Goal: Answer question/provide support: Answer question/provide support

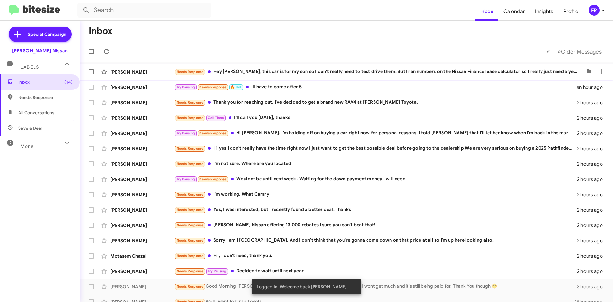
click at [335, 70] on div "Needs Response Hey [PERSON_NAME], this car is for my son so I don't really need…" at bounding box center [378, 71] width 408 height 7
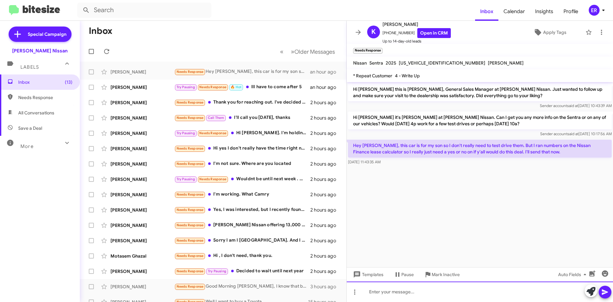
click at [463, 289] on div at bounding box center [480, 291] width 266 height 20
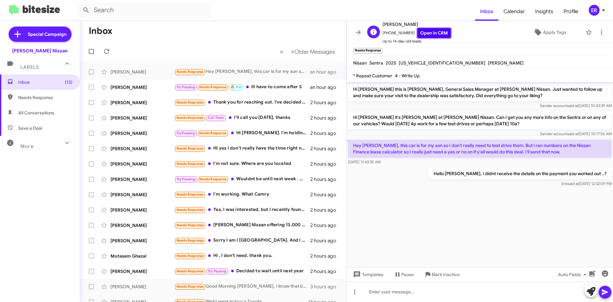
click at [438, 36] on link "Open in CRM" at bounding box center [434, 33] width 34 height 10
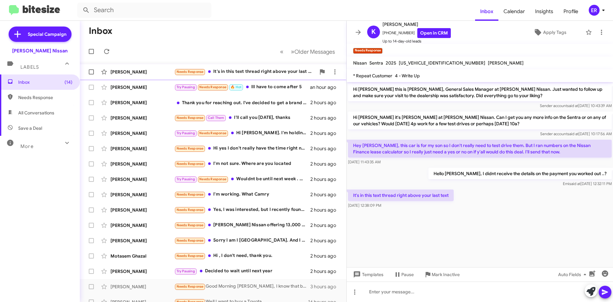
click at [271, 74] on div "Needs Response It's in this text thread right above your last text" at bounding box center [244, 71] width 141 height 7
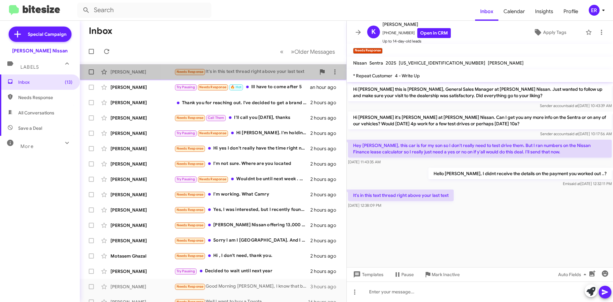
click at [280, 72] on div "Needs Response It's in this text thread right above your last text" at bounding box center [244, 71] width 141 height 7
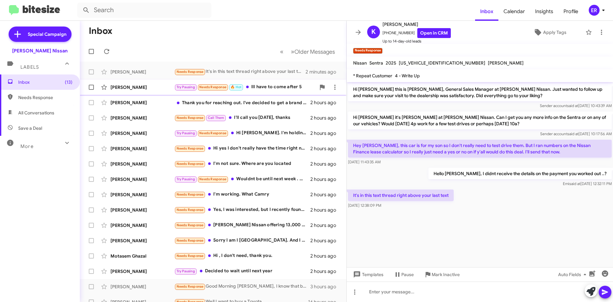
click at [271, 88] on div "Try Pausing Needs Response 🔥 Hot Ill have to come after 5" at bounding box center [244, 86] width 141 height 7
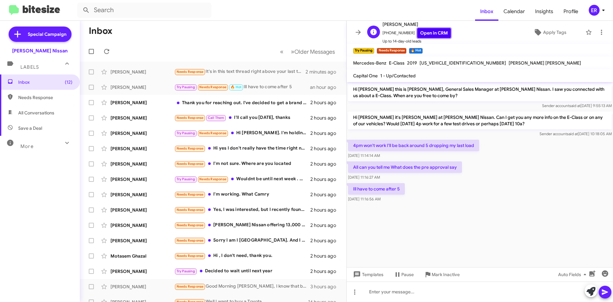
click at [429, 35] on link "Open in CRM" at bounding box center [434, 33] width 34 height 10
click at [439, 39] on span "Up to 14-day-old leads" at bounding box center [417, 41] width 68 height 6
click at [431, 31] on link "Open in CRM" at bounding box center [434, 33] width 34 height 10
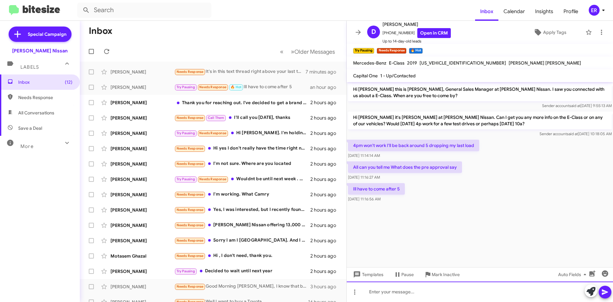
click at [409, 295] on div at bounding box center [480, 291] width 266 height 20
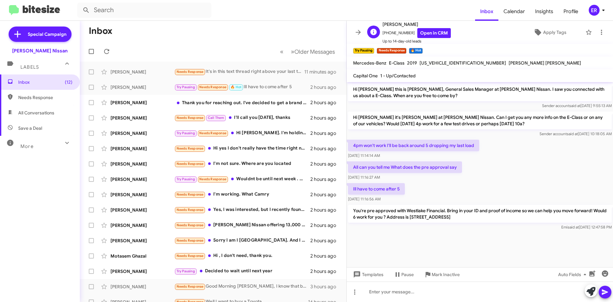
click at [549, 23] on div "D [PERSON_NAME] [PHONE_NUMBER] Open in CRM Up to 14-day-old leads Apply Tags" at bounding box center [474, 32] width 218 height 24
click at [547, 31] on span "Apply Tags" at bounding box center [554, 32] width 23 height 11
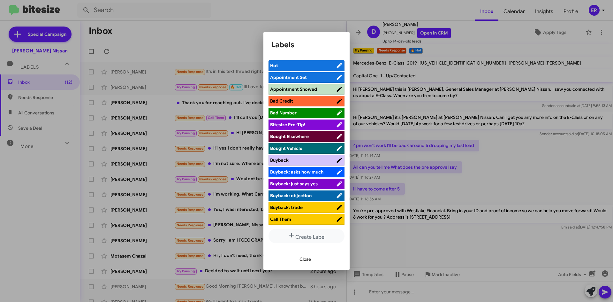
click at [301, 76] on span "Appointment Set" at bounding box center [288, 77] width 37 height 6
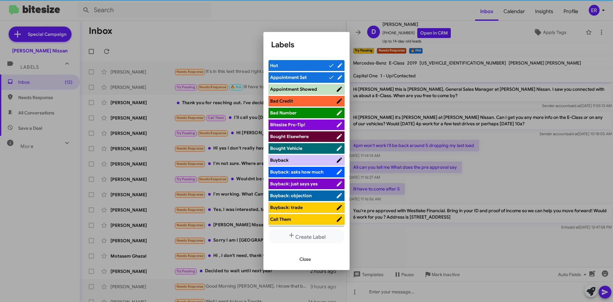
click at [311, 260] on span "Close" at bounding box center [305, 258] width 11 height 11
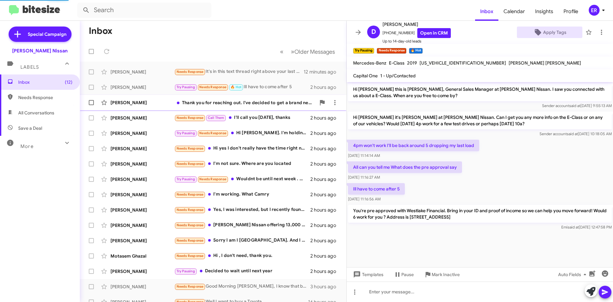
click at [145, 106] on div "[PERSON_NAME] Thank you for reaching out. I've decided to get a brand new RAV4 …" at bounding box center [213, 102] width 256 height 13
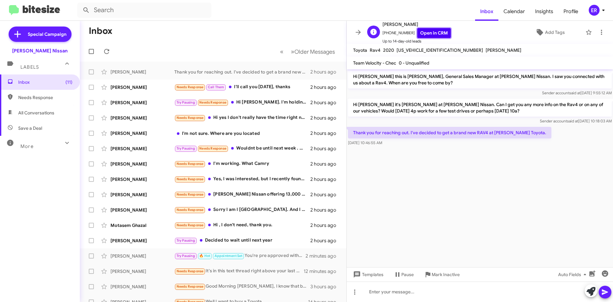
click at [433, 33] on link "Open in CRM" at bounding box center [434, 33] width 34 height 10
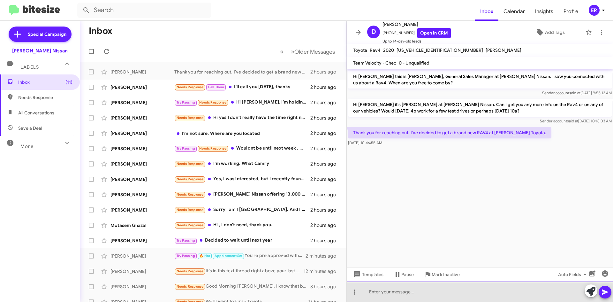
click at [415, 298] on div at bounding box center [480, 291] width 266 height 20
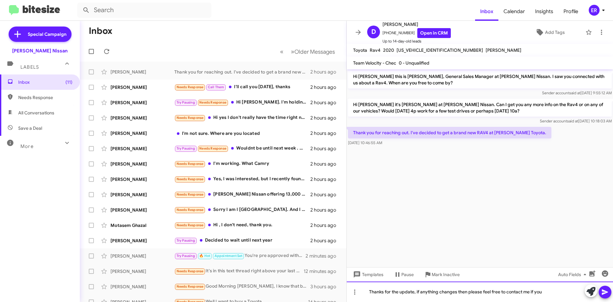
click at [552, 293] on div "Thanks for the update, if anything changes then please feel free to contact me …" at bounding box center [480, 291] width 266 height 20
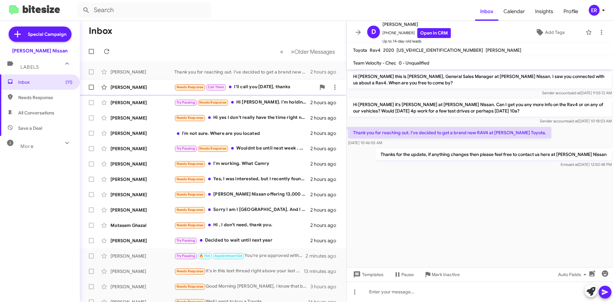
click at [271, 89] on div "Needs Response Call Them I'll call you [DATE], thanks" at bounding box center [244, 86] width 141 height 7
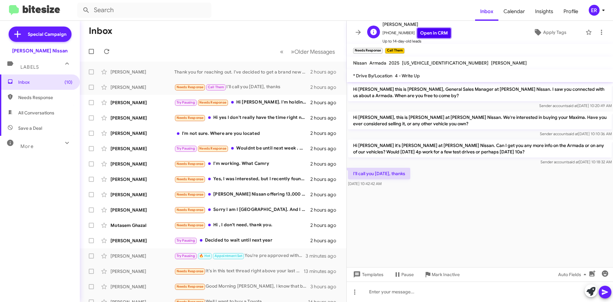
click at [432, 35] on link "Open in CRM" at bounding box center [434, 33] width 34 height 10
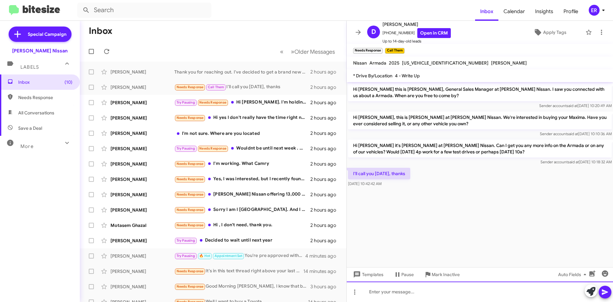
click at [431, 296] on div at bounding box center [480, 291] width 266 height 20
